Goal: Information Seeking & Learning: Learn about a topic

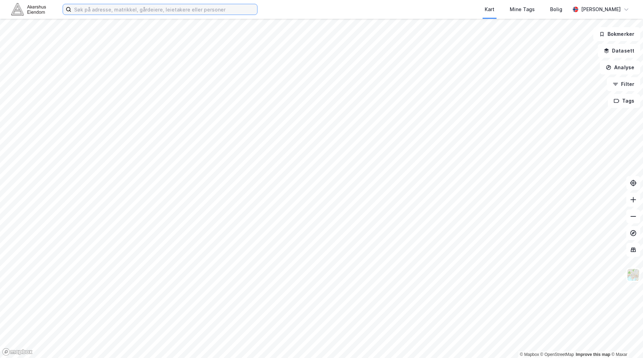
click at [123, 7] on input at bounding box center [164, 9] width 186 height 10
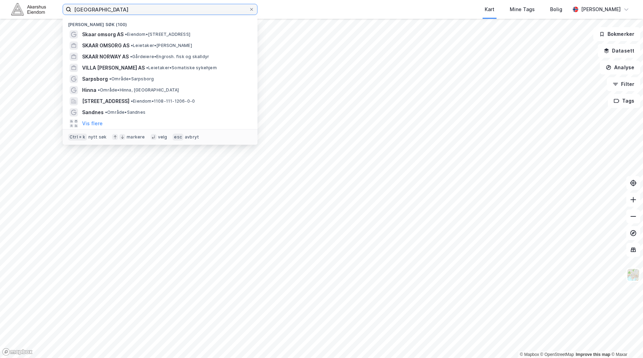
type input "[GEOGRAPHIC_DATA]"
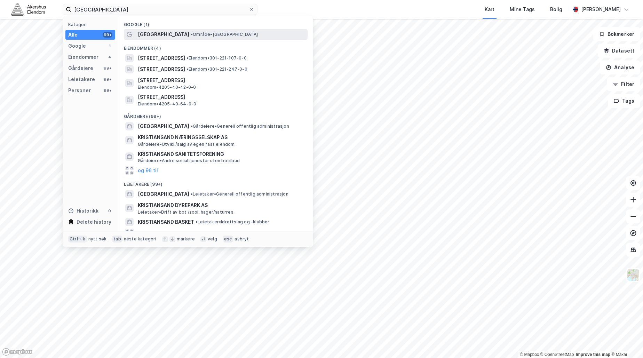
click at [160, 31] on span "[GEOGRAPHIC_DATA]" at bounding box center [164, 34] width 52 height 8
